Goal: Complete application form

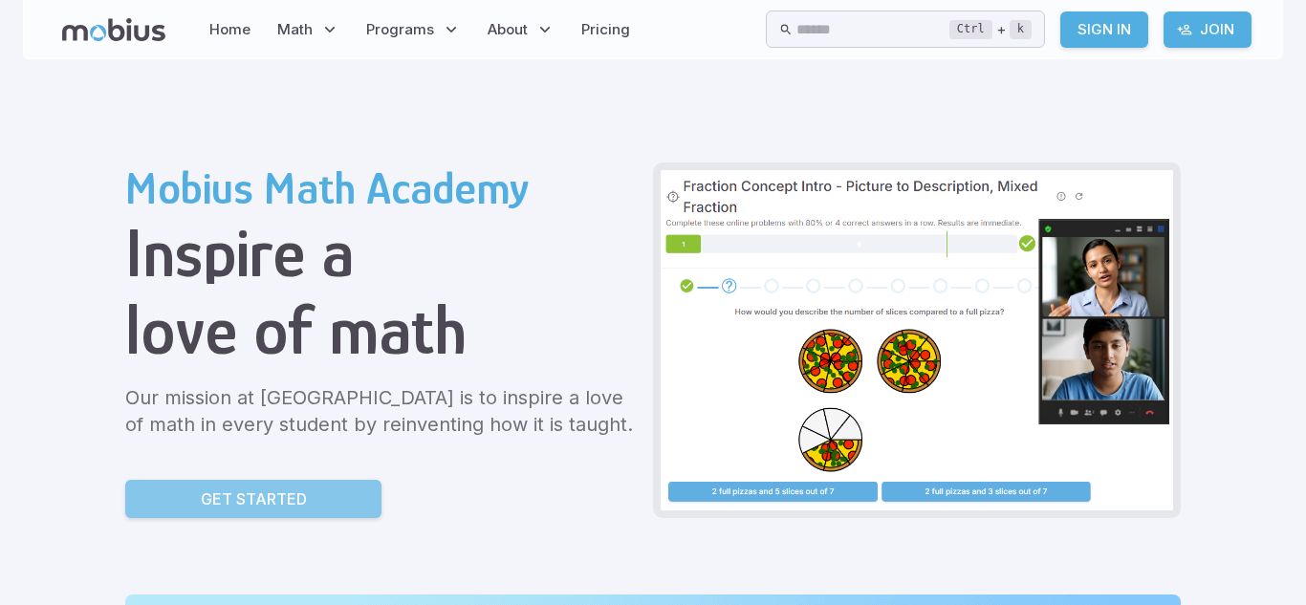
click at [322, 495] on link "Get Started" at bounding box center [253, 499] width 256 height 38
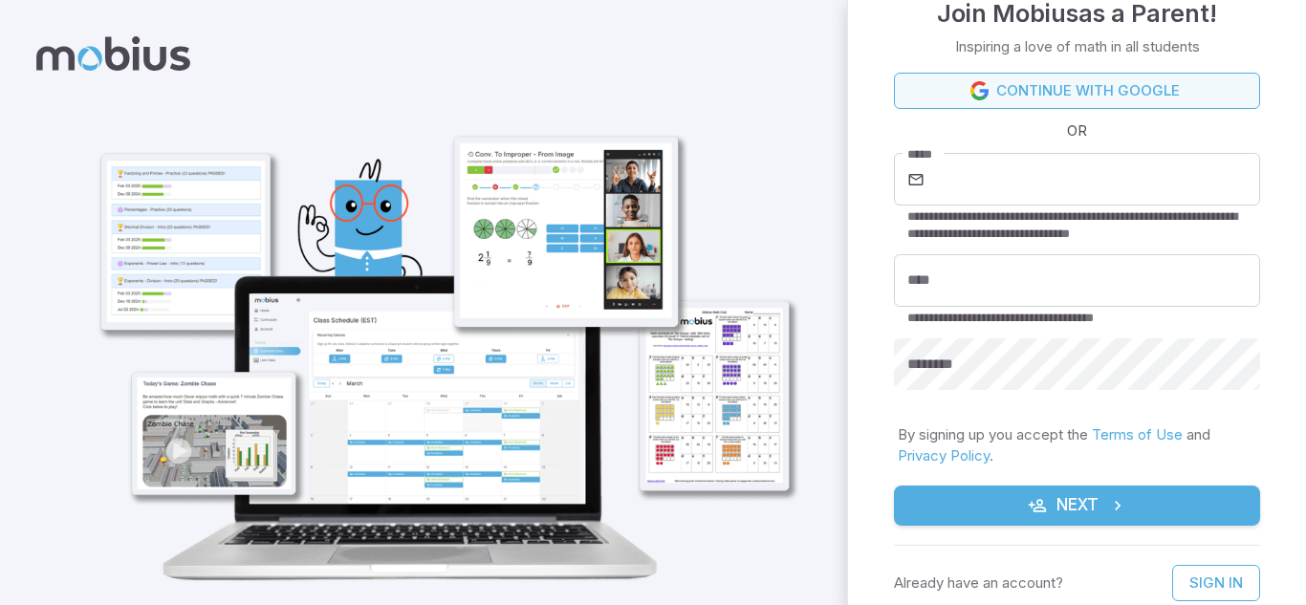
click at [983, 88] on icon at bounding box center [980, 90] width 19 height 19
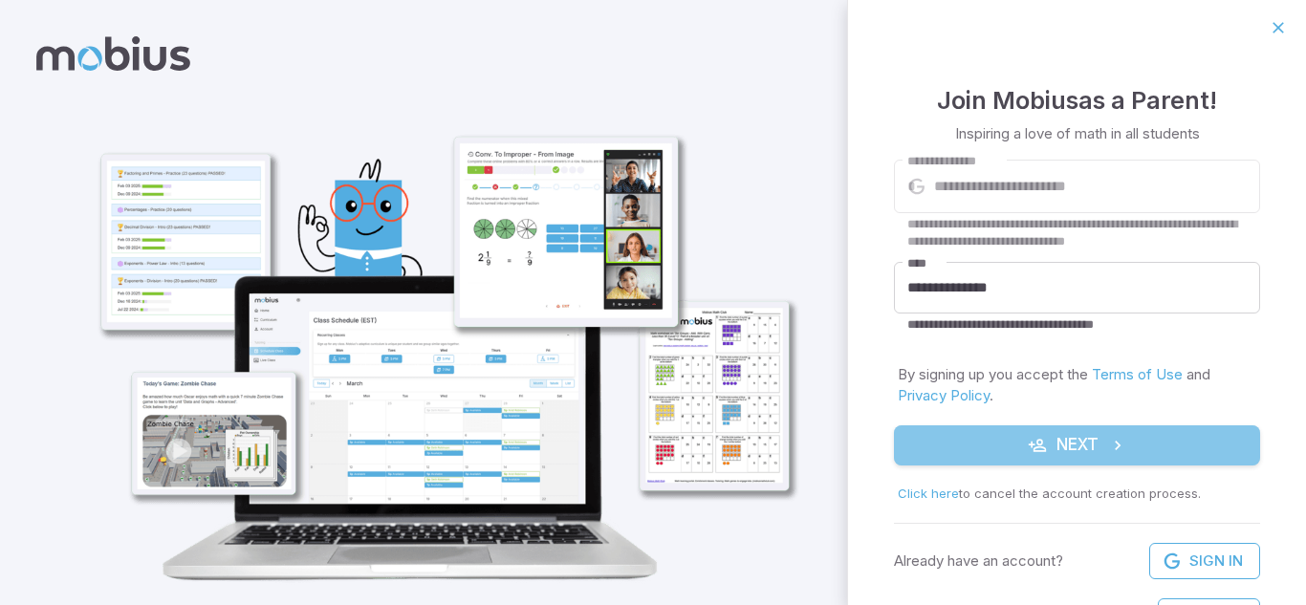
click at [1161, 449] on button "Next" at bounding box center [1077, 446] width 366 height 40
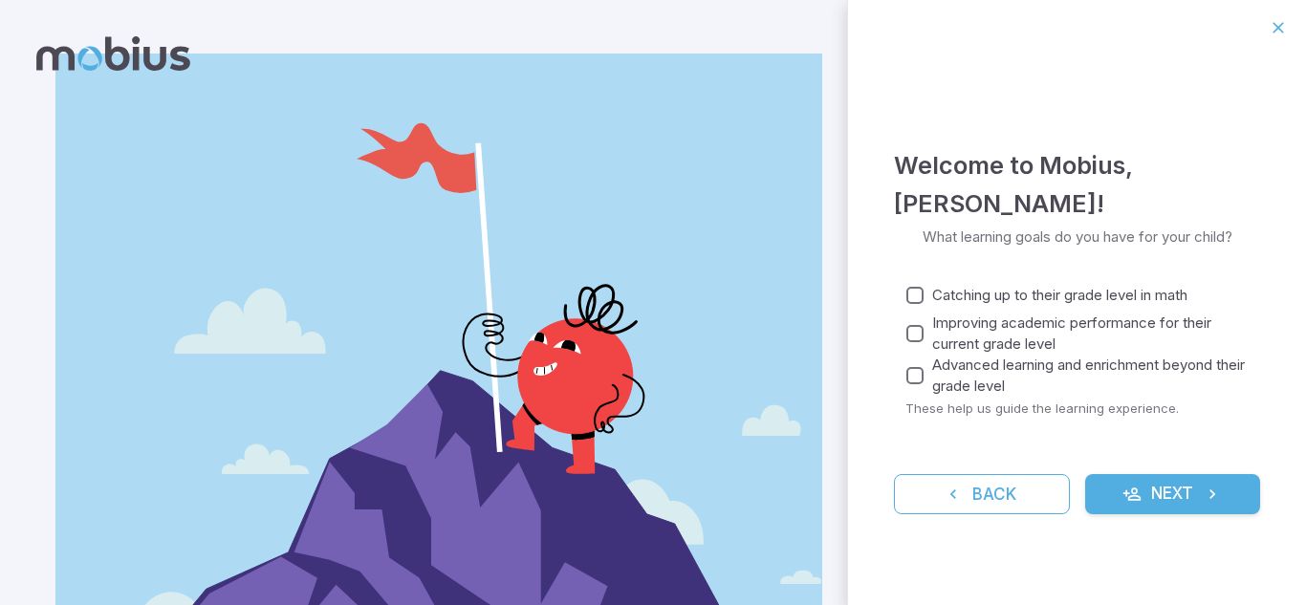
click at [1179, 497] on button "Next" at bounding box center [1173, 494] width 176 height 40
click at [1156, 491] on button "Next" at bounding box center [1173, 494] width 176 height 40
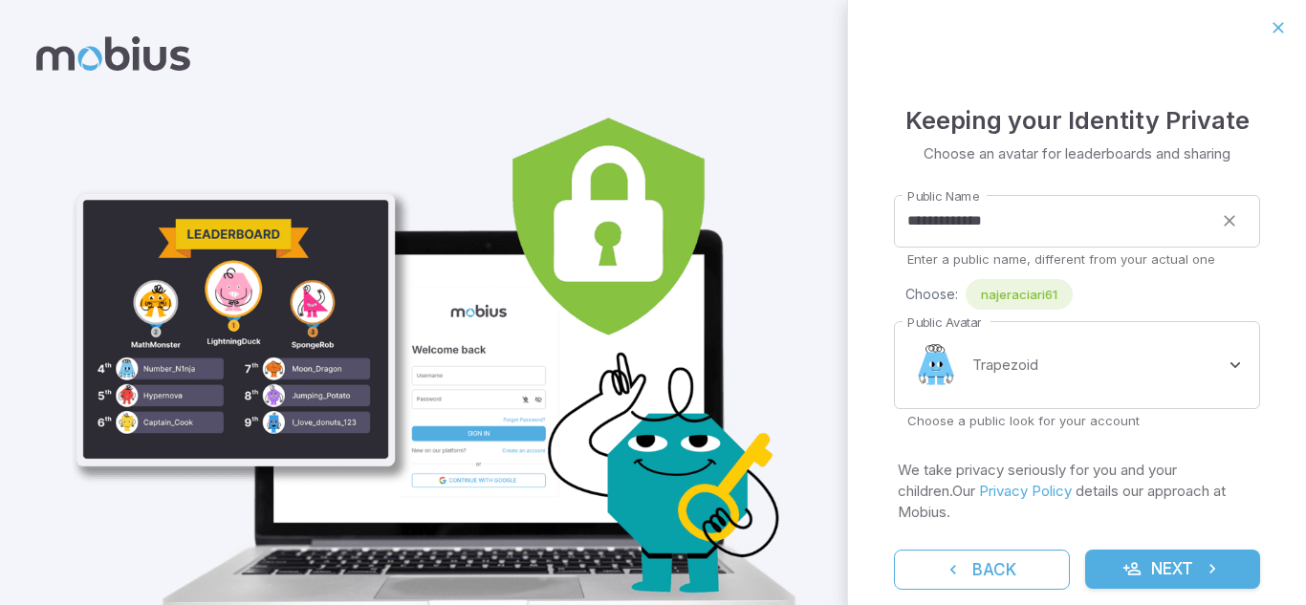
click at [1156, 491] on p "We take privacy seriously for you and your children. Our Privacy Policy details…" at bounding box center [1077, 491] width 359 height 63
click at [1177, 550] on button "Next" at bounding box center [1173, 570] width 176 height 40
